Goal: Transaction & Acquisition: Obtain resource

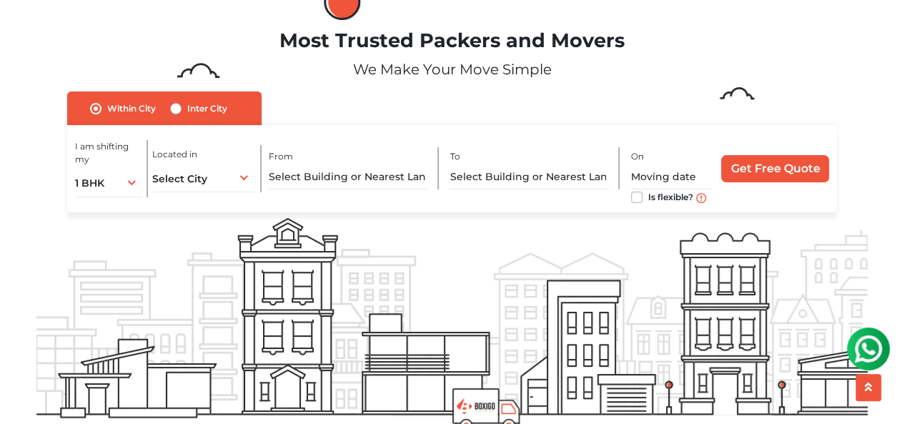
scroll to position [54, 0]
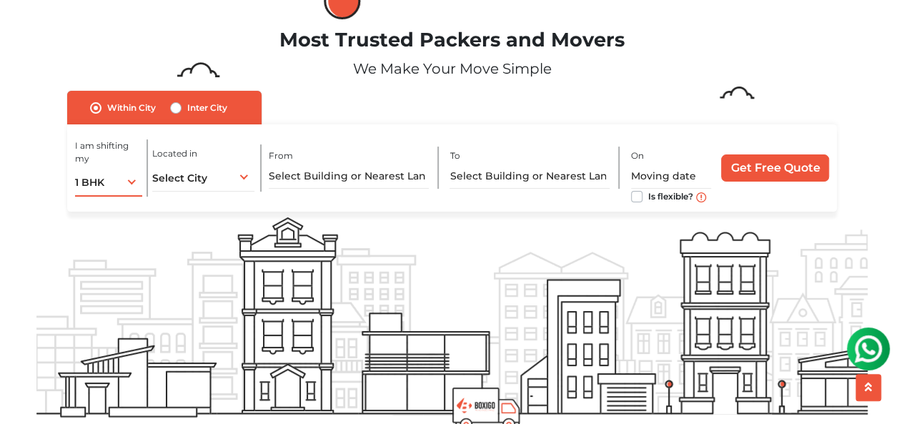
click at [114, 185] on div "1 BHK 1 BHK 2 BHK 3 BHK 3 + BHK FEW ITEMS" at bounding box center [109, 182] width 68 height 30
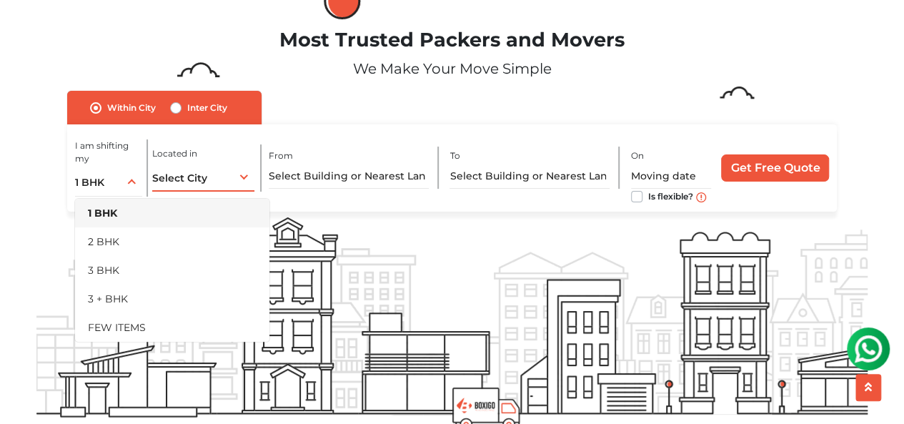
click at [195, 179] on span "Select City" at bounding box center [179, 178] width 55 height 13
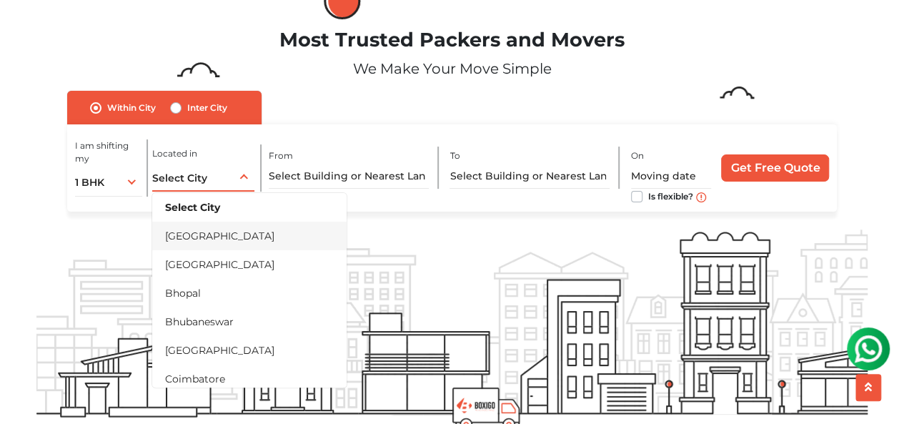
click at [186, 242] on li "[GEOGRAPHIC_DATA]" at bounding box center [249, 236] width 194 height 29
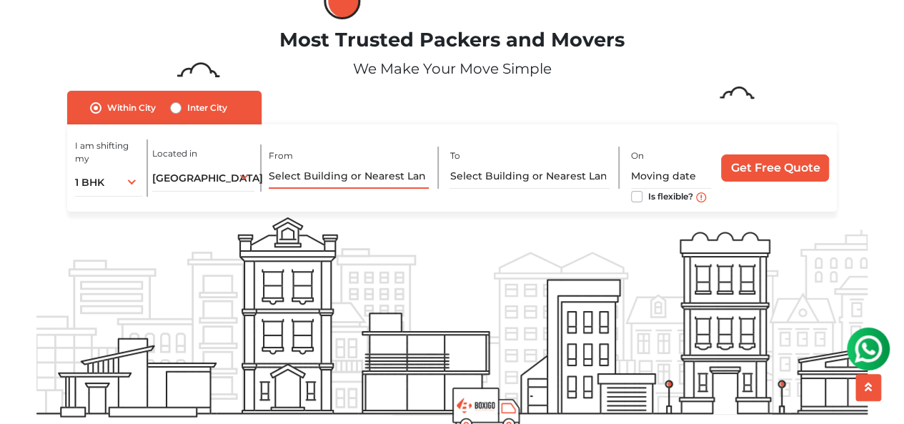
click at [339, 186] on input "text" at bounding box center [348, 176] width 159 height 25
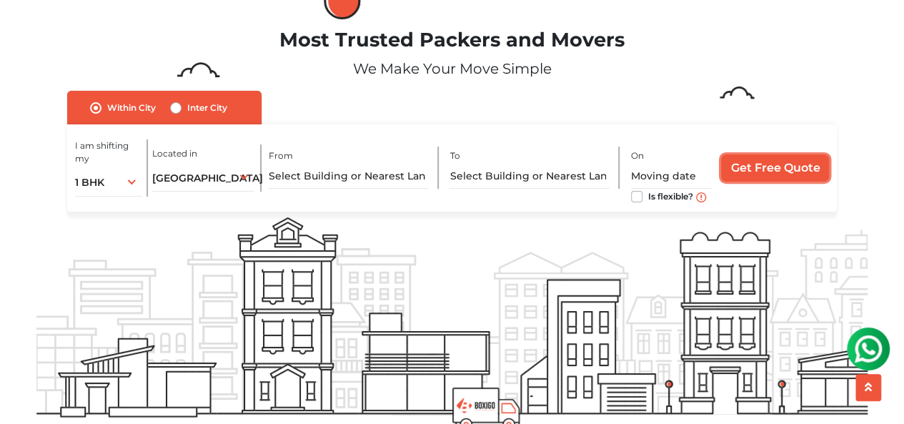
click at [794, 172] on input "Get Free Quote" at bounding box center [775, 167] width 108 height 27
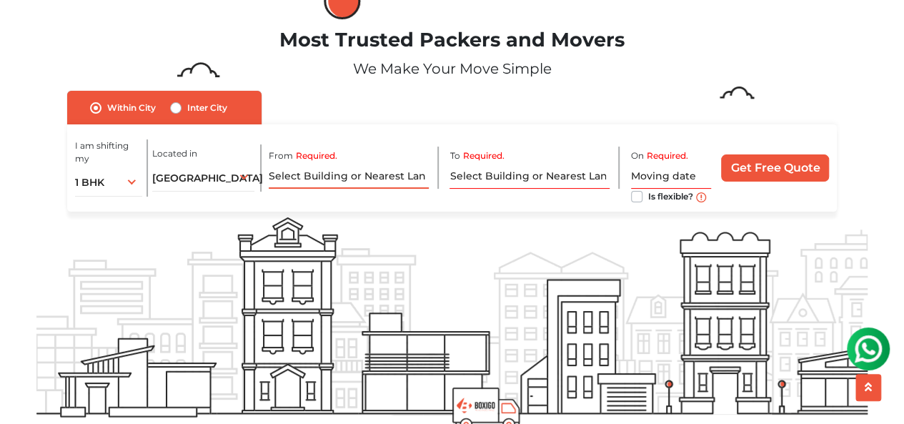
click at [327, 185] on input "Required." at bounding box center [348, 176] width 159 height 25
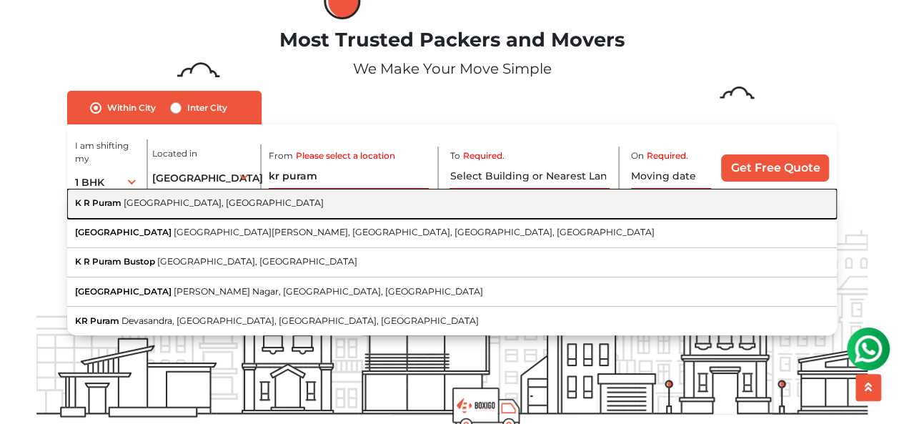
click at [371, 210] on button "K R Puram Bengaluru, Karnataka" at bounding box center [452, 203] width 770 height 29
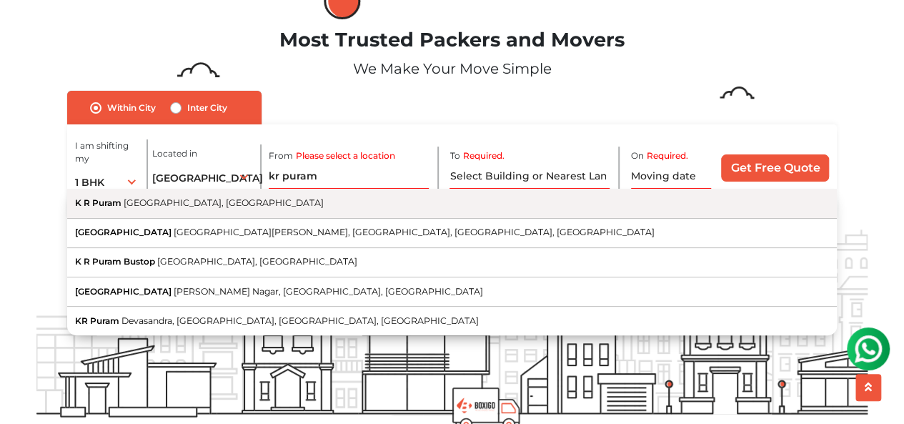
type input "K R Puram, Bengaluru, Karnataka"
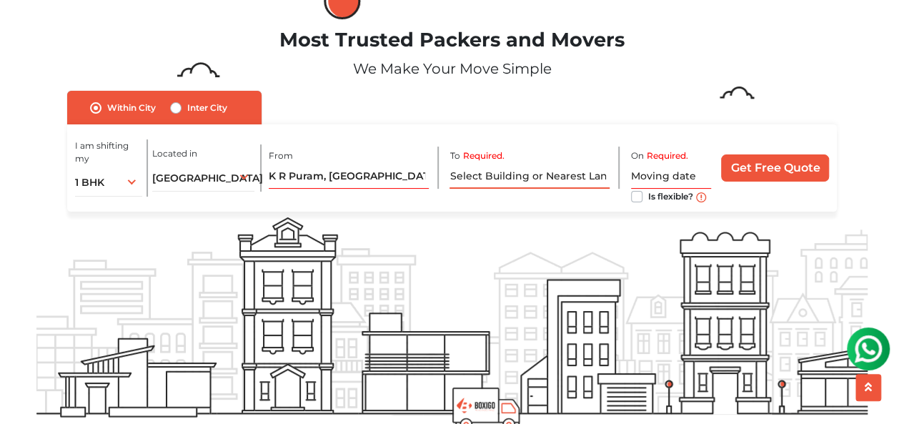
click at [530, 183] on input "Required." at bounding box center [529, 176] width 159 height 25
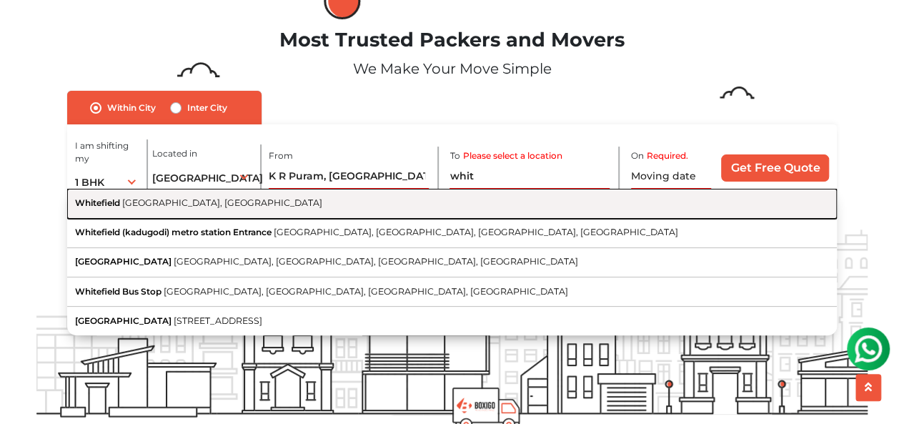
click at [303, 218] on button "Whitefield Bengaluru, Karnataka" at bounding box center [452, 203] width 770 height 29
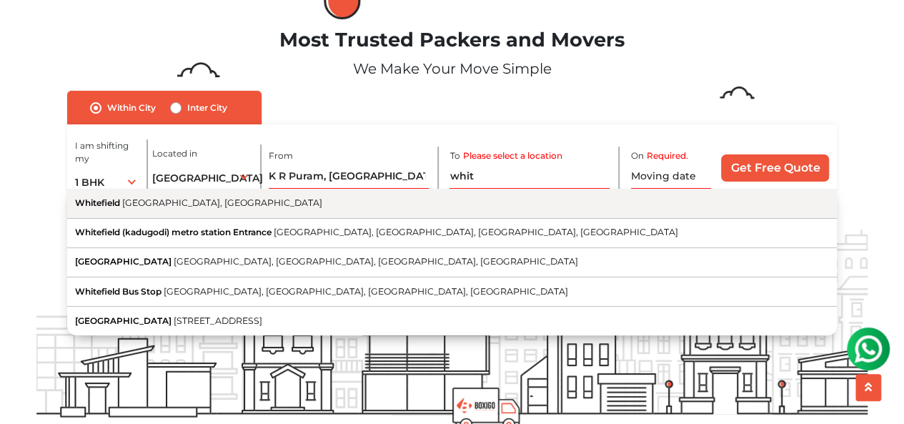
type input "Whitefield, Bengaluru, Karnataka"
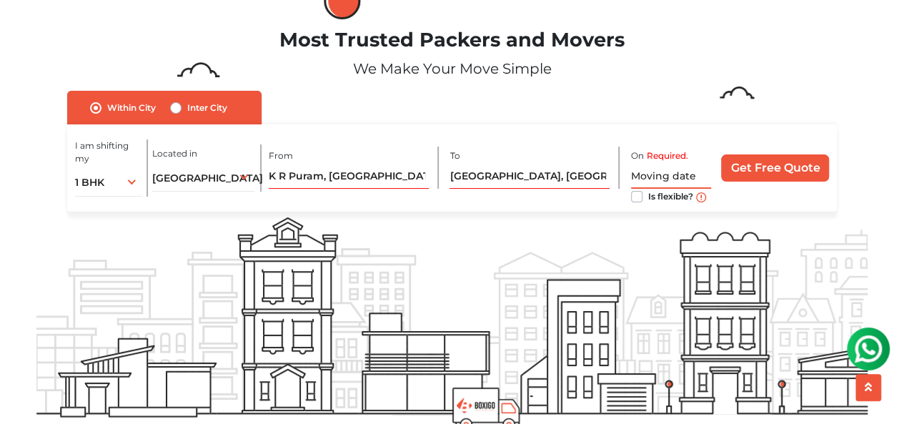
click at [672, 181] on input "text" at bounding box center [671, 176] width 81 height 25
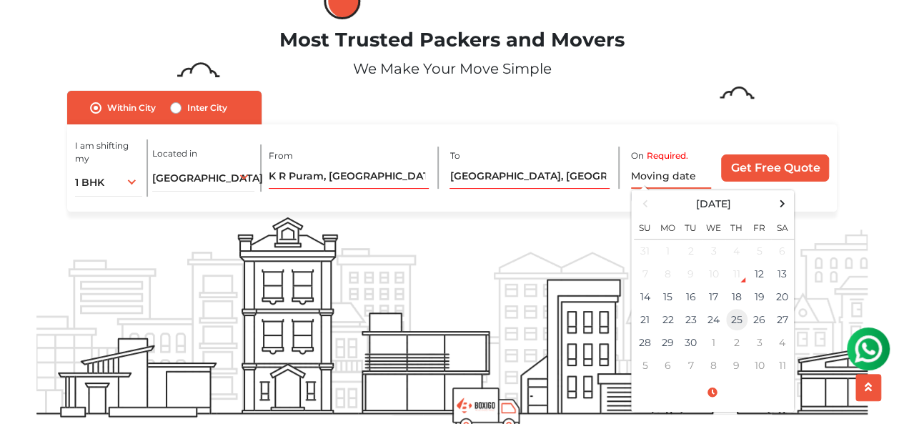
click at [744, 322] on td "25" at bounding box center [737, 319] width 23 height 23
type input "09/25/2025 12:00 AM"
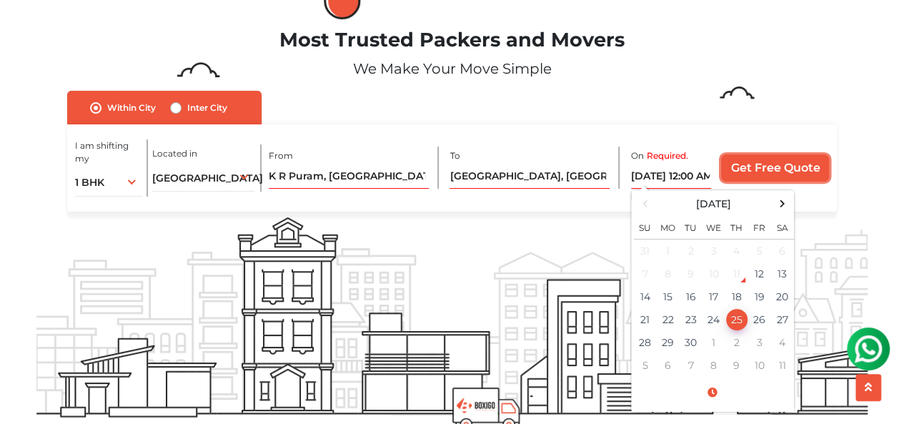
click at [783, 172] on input "Get Free Quote" at bounding box center [775, 167] width 108 height 27
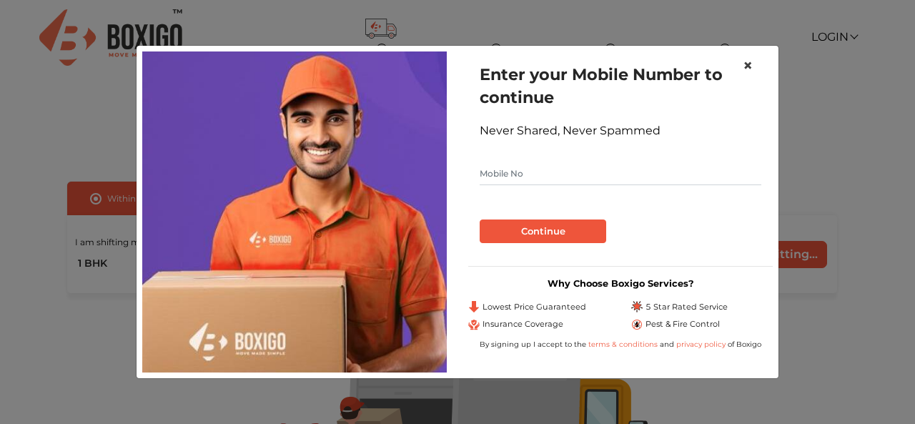
click at [746, 64] on span "×" at bounding box center [748, 65] width 10 height 21
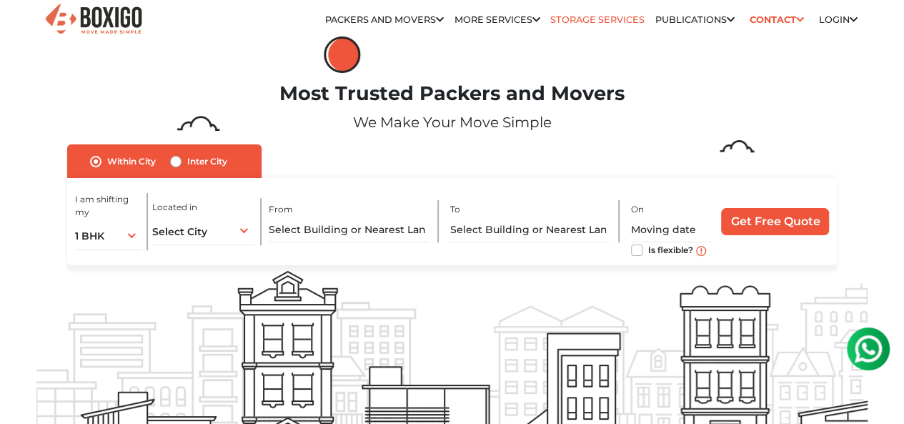
click at [609, 23] on link "Storage Services" at bounding box center [597, 19] width 94 height 11
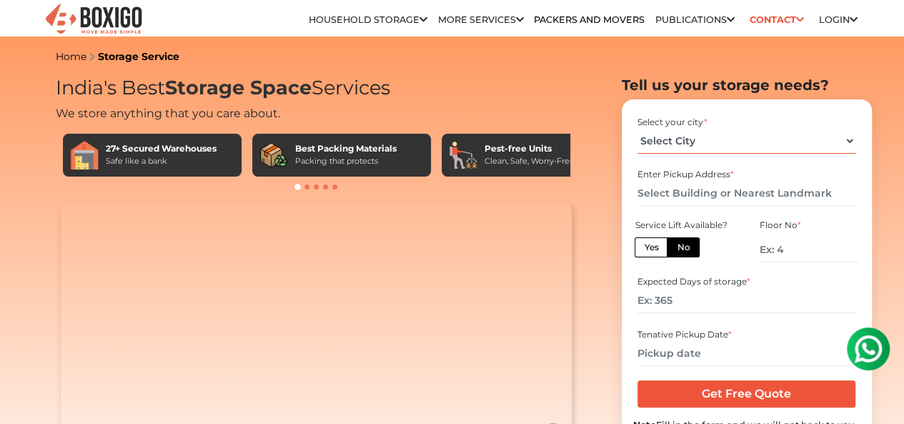
click at [848, 143] on select "Select City [GEOGRAPHIC_DATA] [GEOGRAPHIC_DATA] [GEOGRAPHIC_DATA] [GEOGRAPHIC_D…" at bounding box center [747, 141] width 218 height 25
select select "[GEOGRAPHIC_DATA]"
click at [638, 134] on select "Select City Bangalore Bengaluru Bhopal Bhubaneswar Chennai Coimbatore Cuttack D…" at bounding box center [747, 141] width 218 height 25
click at [796, 203] on input "text" at bounding box center [747, 193] width 218 height 25
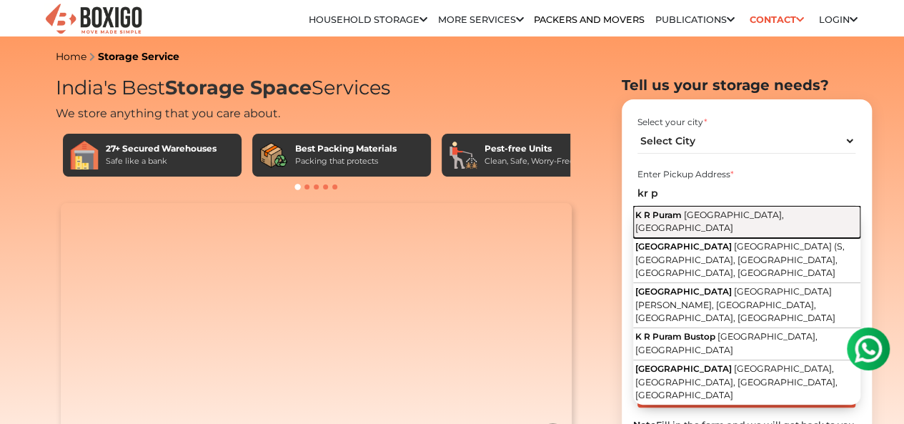
click at [715, 223] on span "Bengaluru, Karnataka" at bounding box center [710, 221] width 149 height 24
type input "K R Puram, Bengaluru, Karnataka"
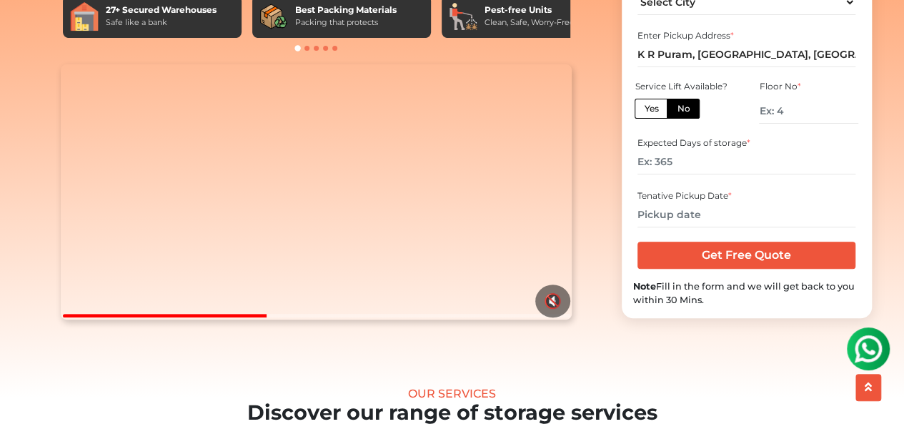
scroll to position [142, 0]
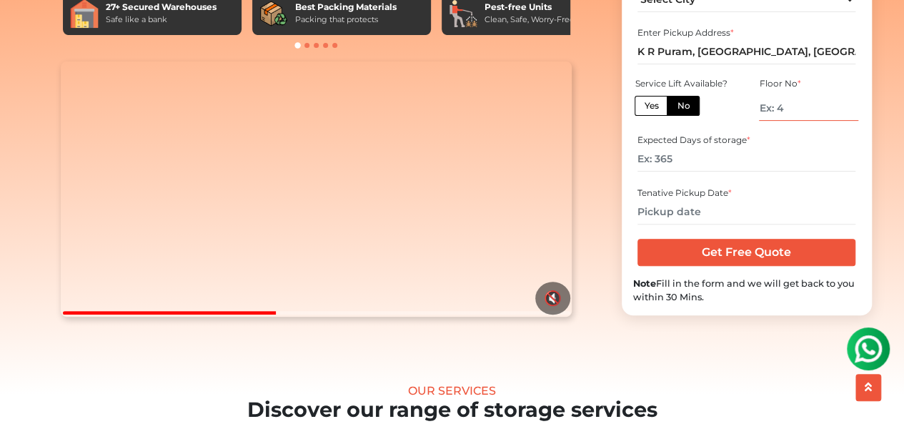
click at [802, 121] on input "number" at bounding box center [808, 108] width 99 height 25
type input "1"
click at [714, 172] on input "number" at bounding box center [747, 159] width 218 height 25
type input "300"
click at [725, 224] on input "text" at bounding box center [747, 211] width 218 height 25
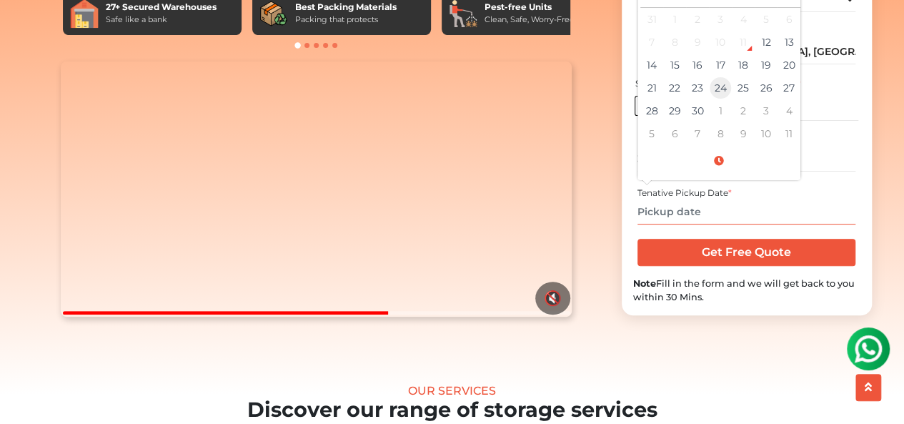
click at [722, 99] on td "24" at bounding box center [720, 87] width 23 height 23
type input "09/24/2025 12:00 AM"
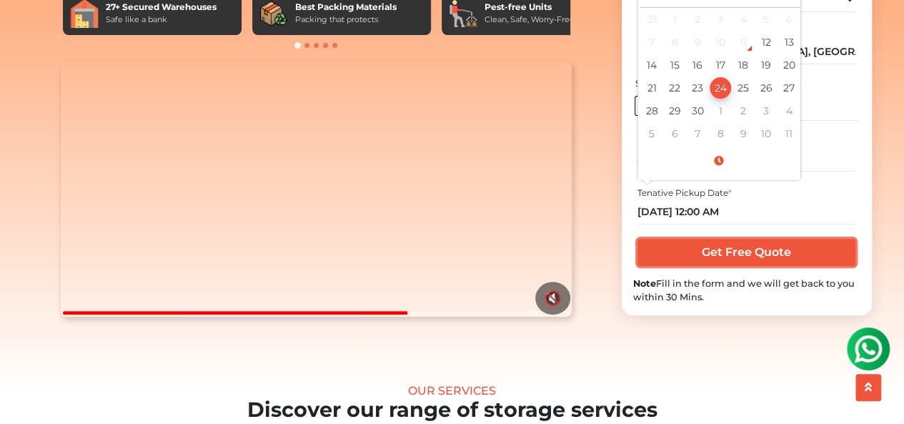
click at [756, 266] on input "Get Free Quote" at bounding box center [747, 252] width 218 height 27
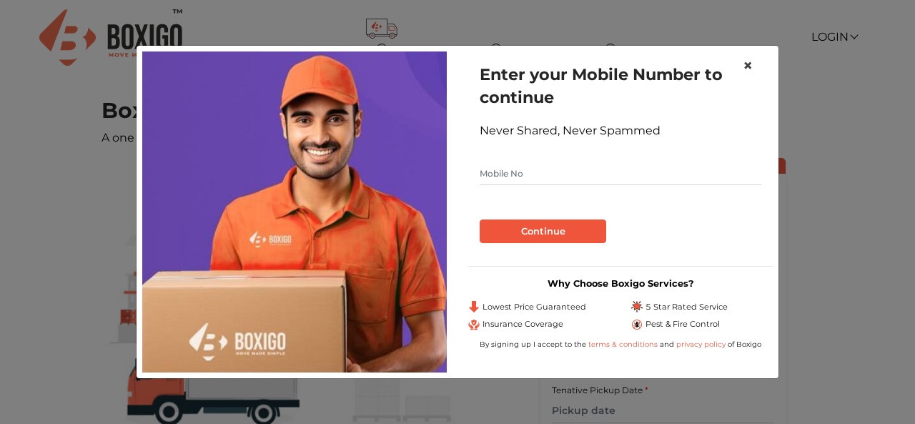
click at [751, 65] on span "×" at bounding box center [748, 65] width 10 height 21
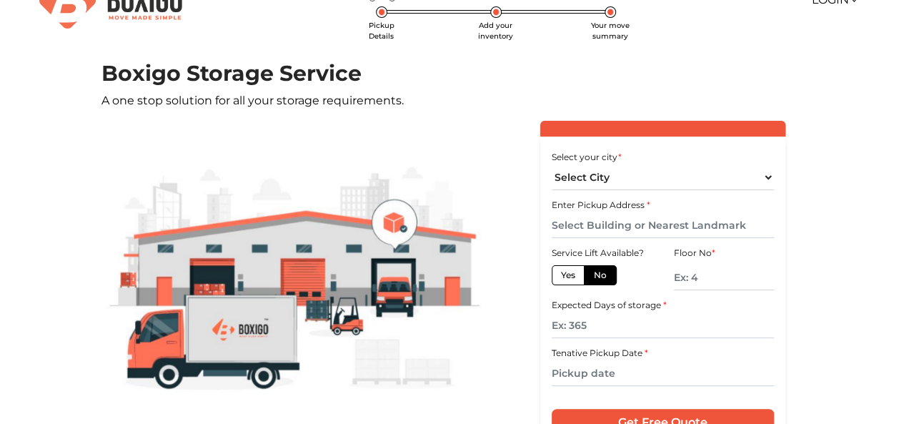
scroll to position [34, 0]
